Goal: Check status: Check status

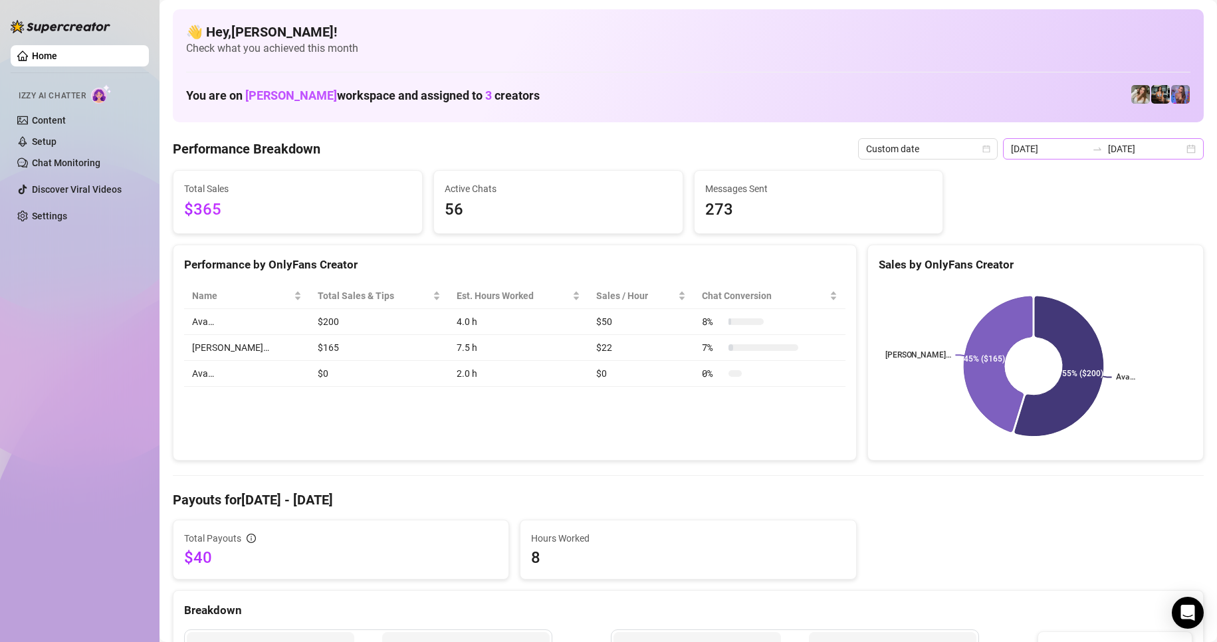
click at [1179, 145] on div "[DATE] [DATE]" at bounding box center [1103, 148] width 201 height 21
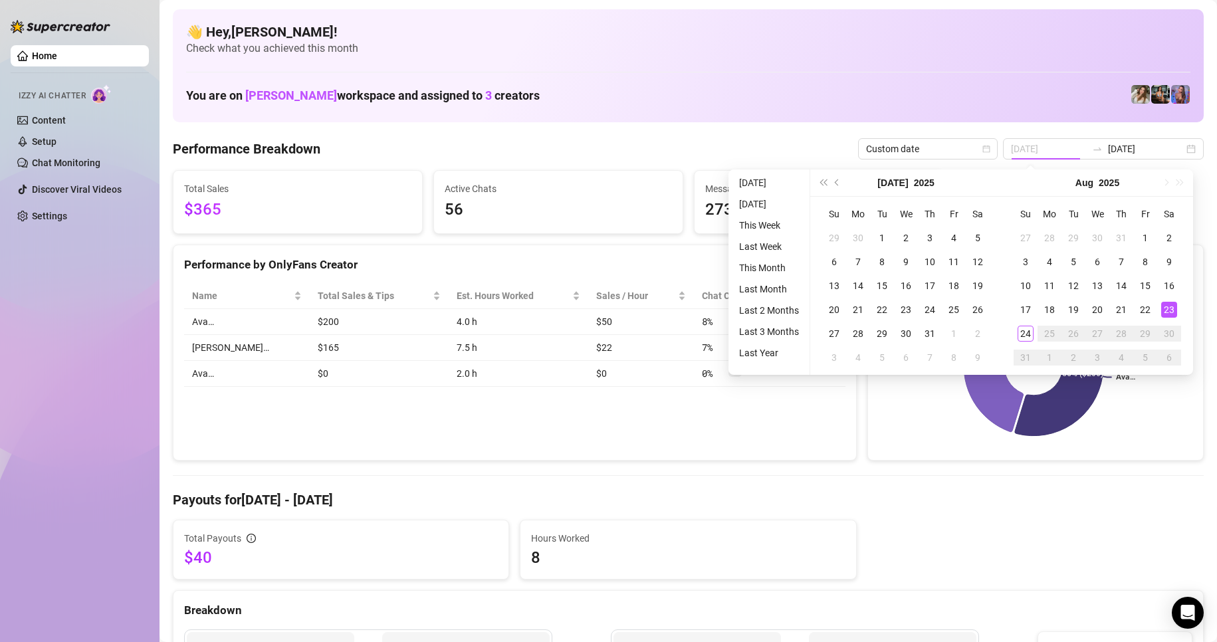
click at [1163, 309] on div "23" at bounding box center [1169, 310] width 16 height 16
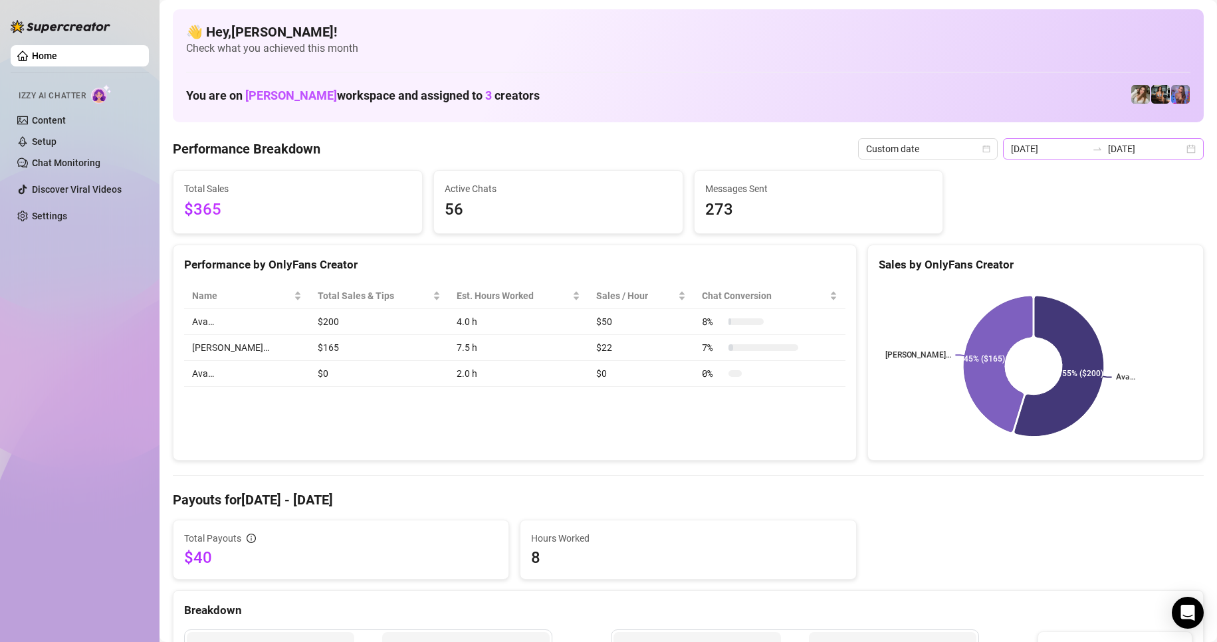
click at [1181, 153] on div "[DATE] [DATE]" at bounding box center [1103, 148] width 201 height 21
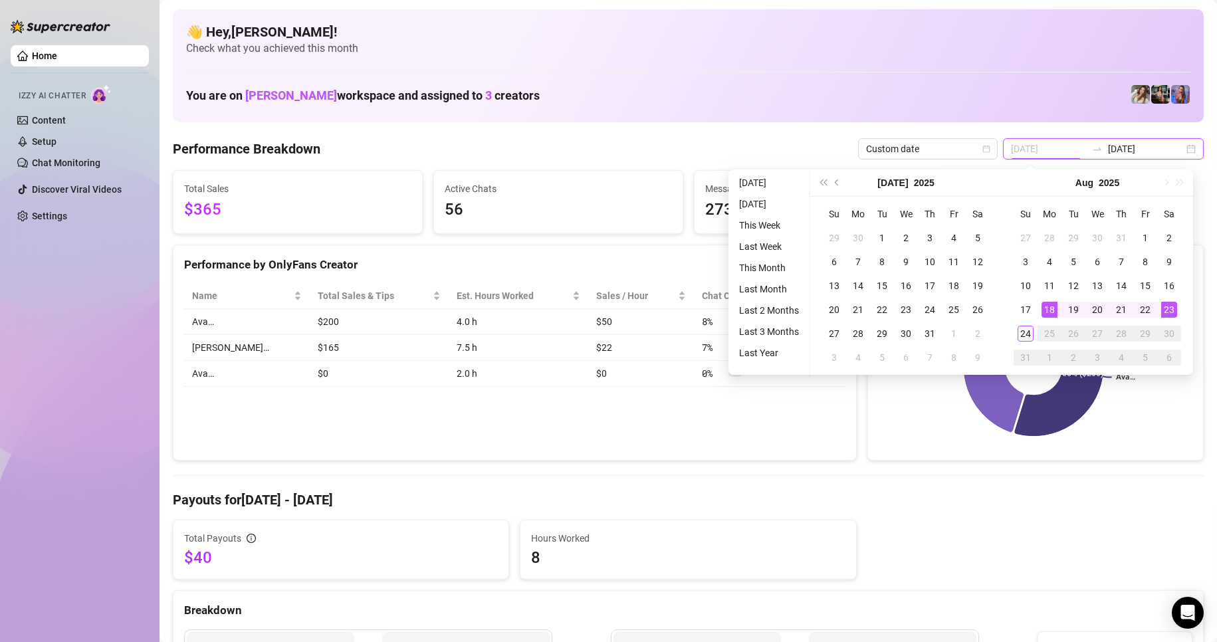
type input "[DATE]"
click at [1032, 327] on td "24" at bounding box center [1025, 334] width 24 height 24
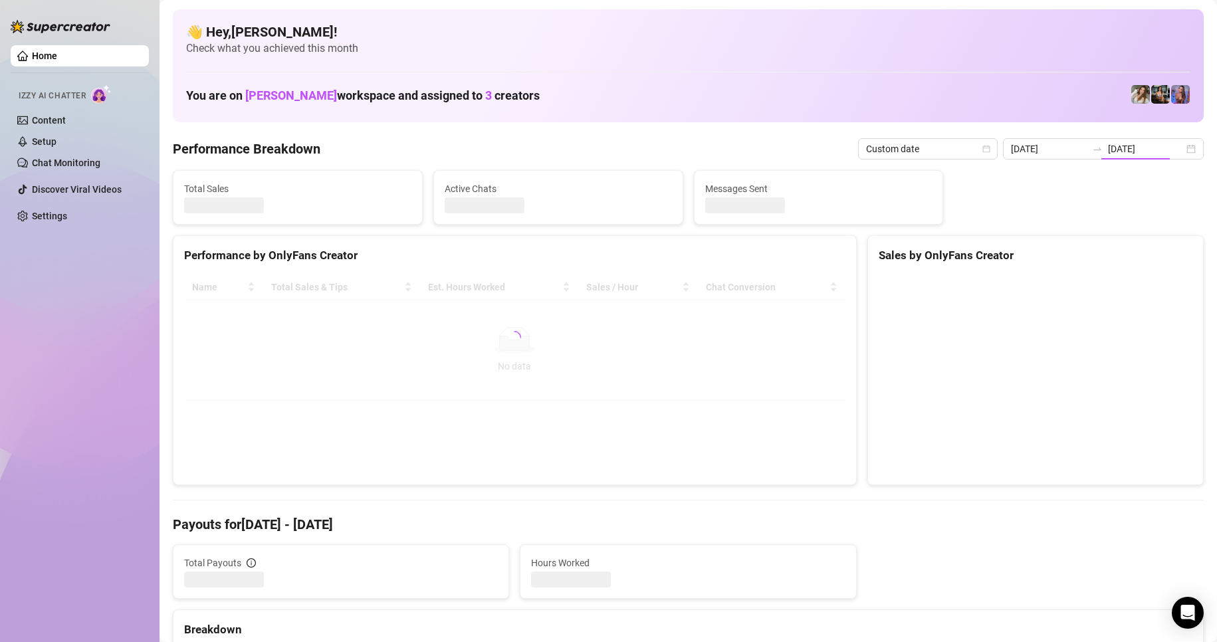
type input "[DATE]"
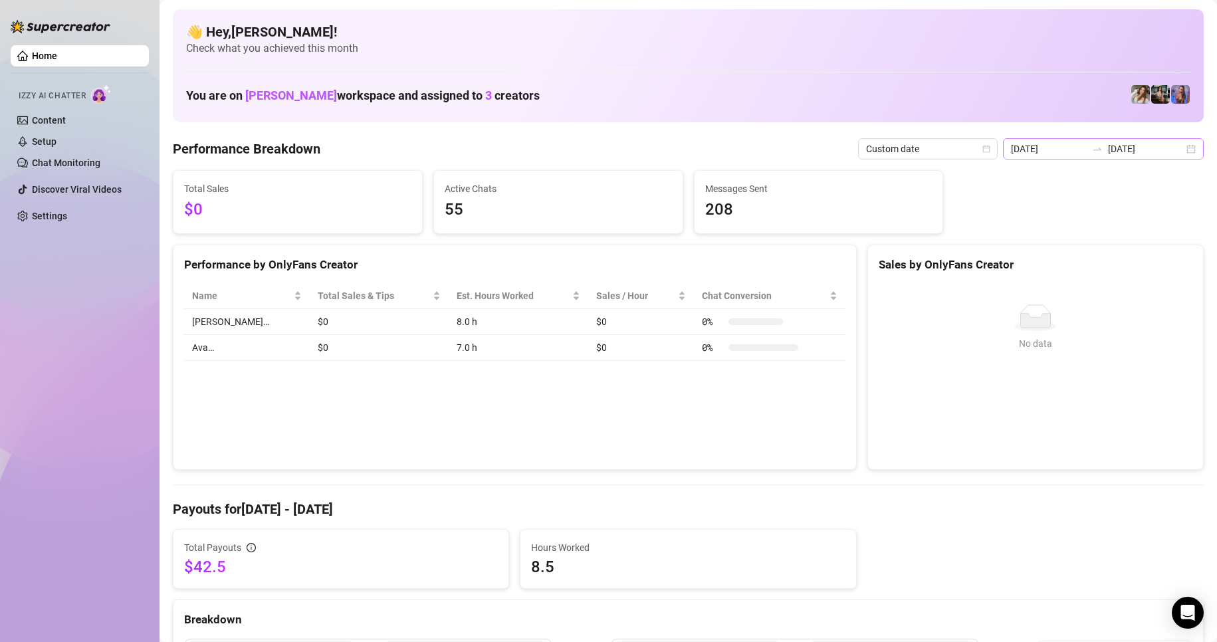
click at [1177, 155] on div "[DATE] [DATE]" at bounding box center [1103, 148] width 201 height 21
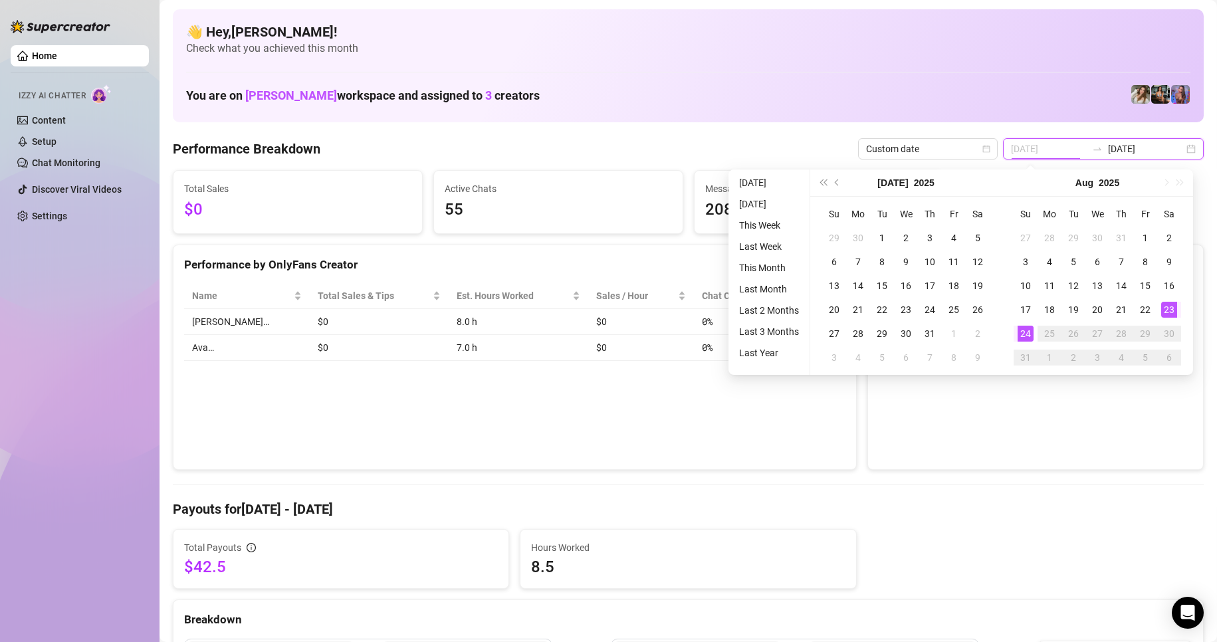
type input "[DATE]"
click at [1173, 305] on div "23" at bounding box center [1169, 310] width 16 height 16
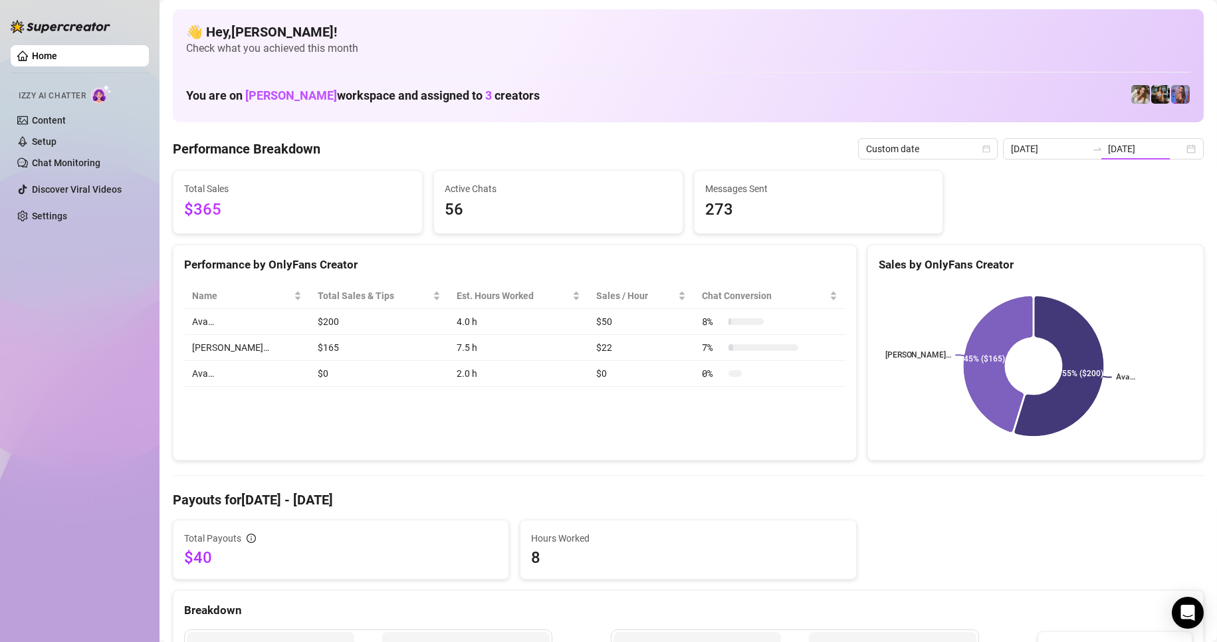
type input "[DATE]"
